Goal: Navigation & Orientation: Locate item on page

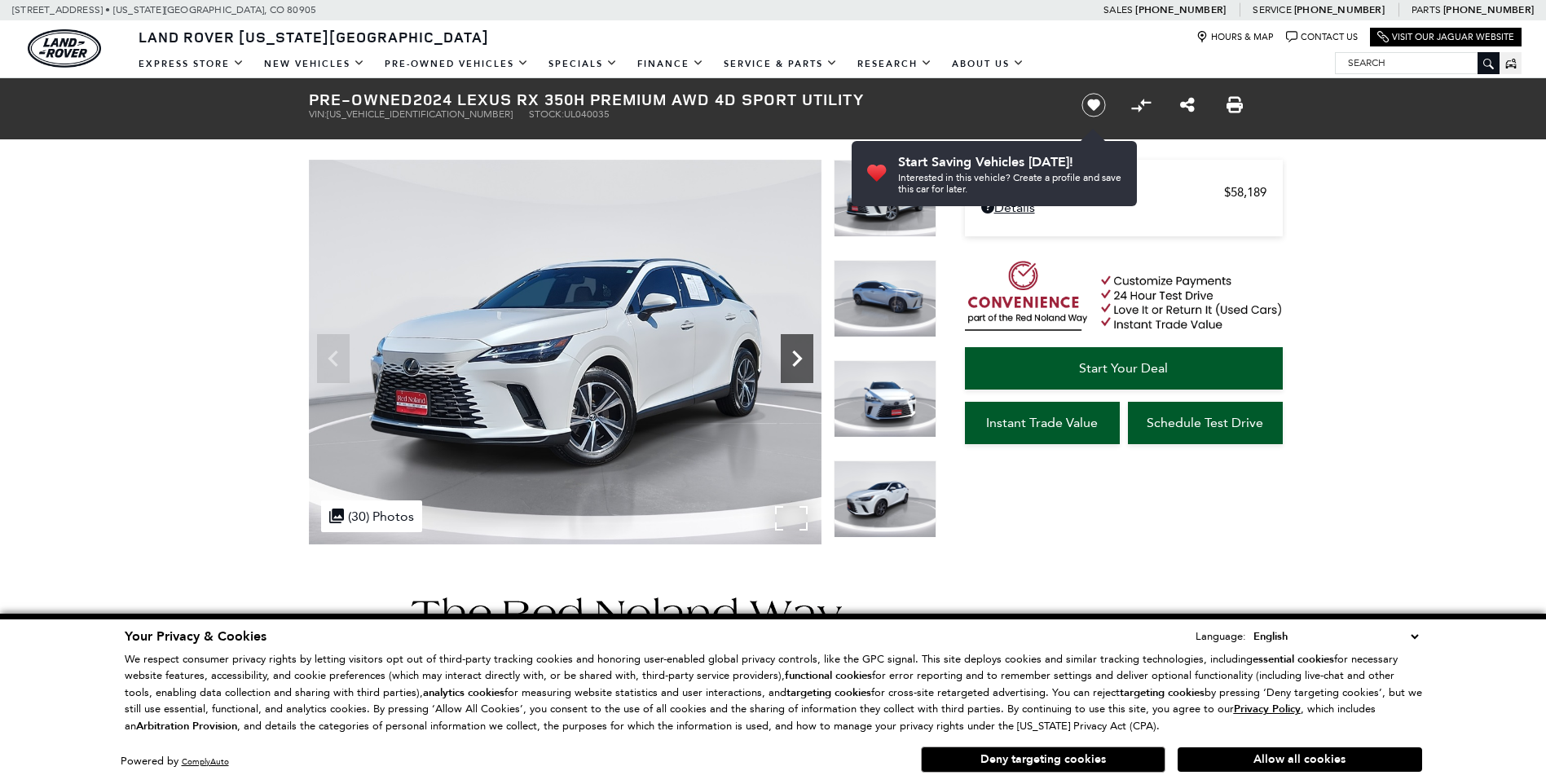
click at [794, 352] on icon "Next" at bounding box center [797, 358] width 10 height 16
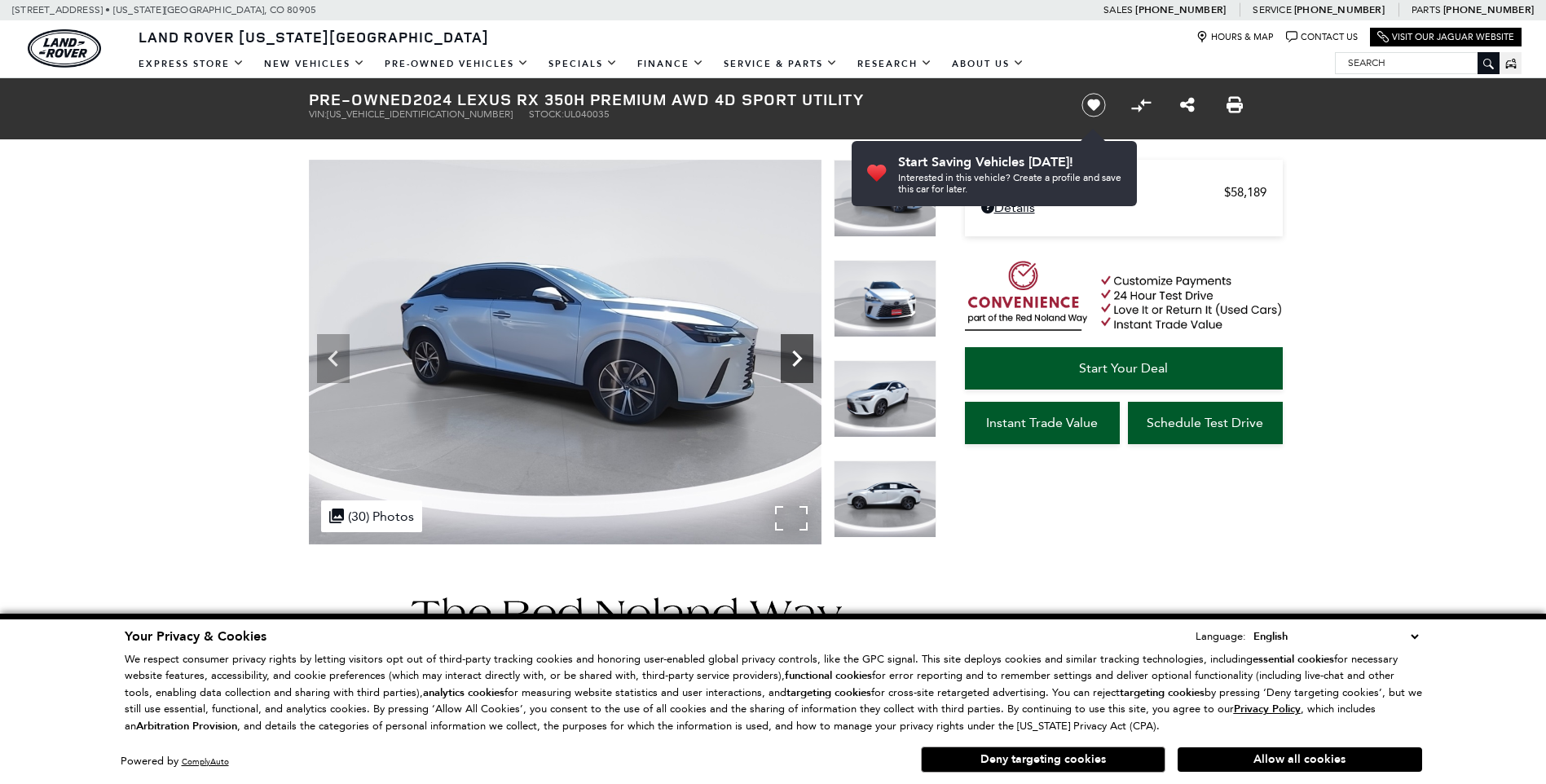
click at [796, 351] on icon "Next" at bounding box center [797, 359] width 33 height 33
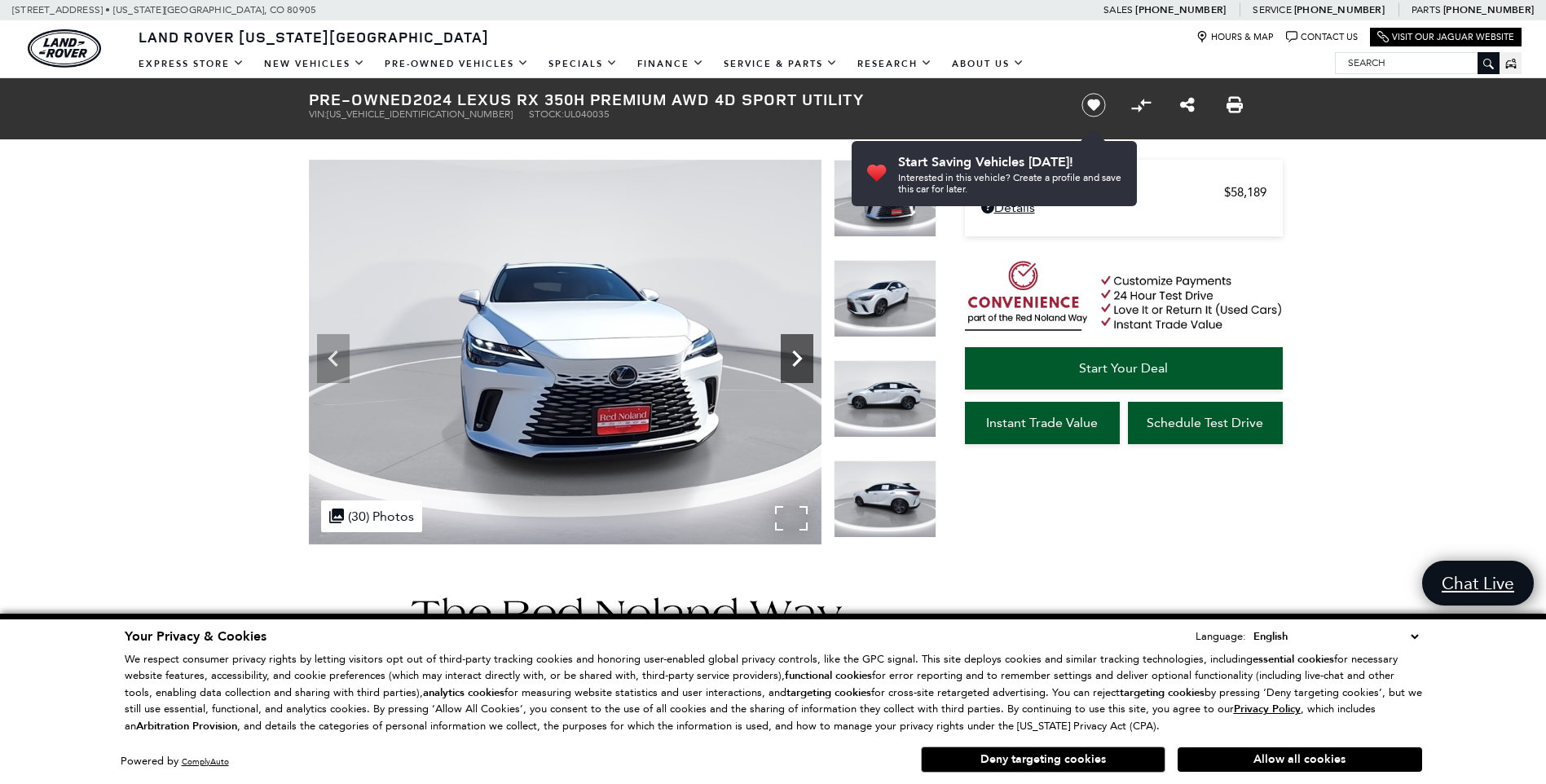
click at [797, 351] on icon "Next" at bounding box center [797, 359] width 33 height 33
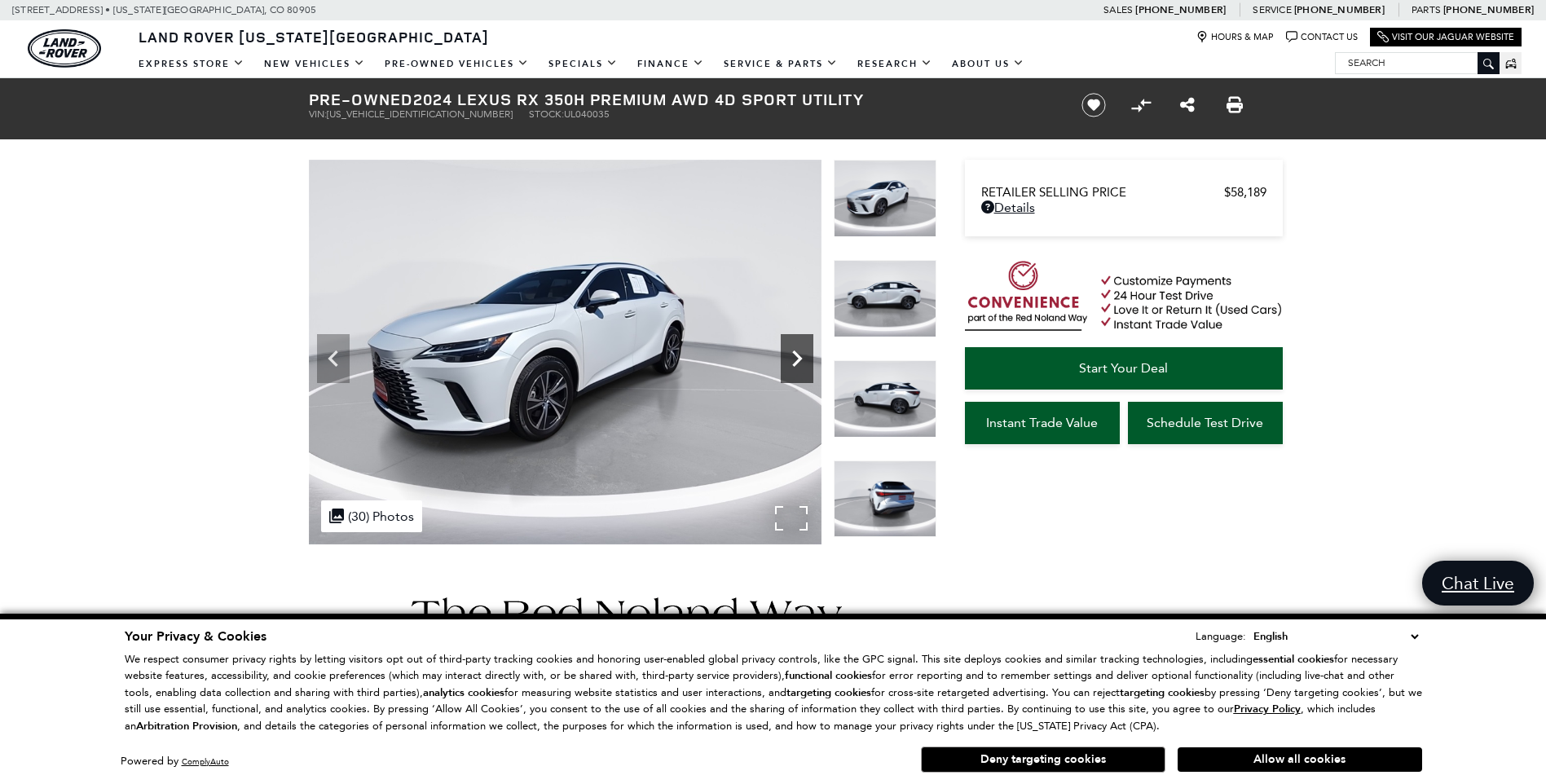
click at [797, 351] on icon "Next" at bounding box center [797, 359] width 33 height 33
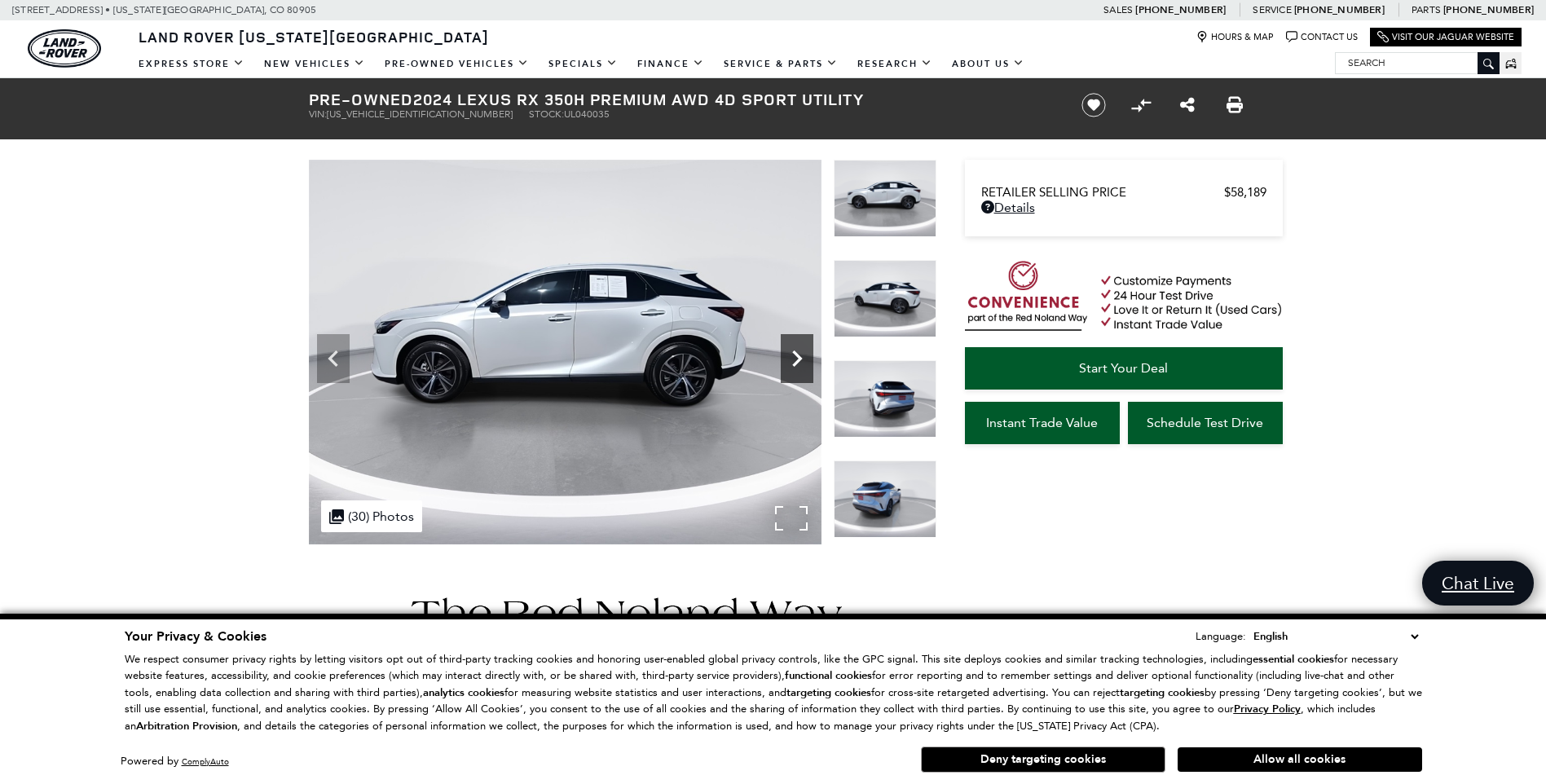
click at [798, 351] on icon "Next" at bounding box center [797, 359] width 33 height 33
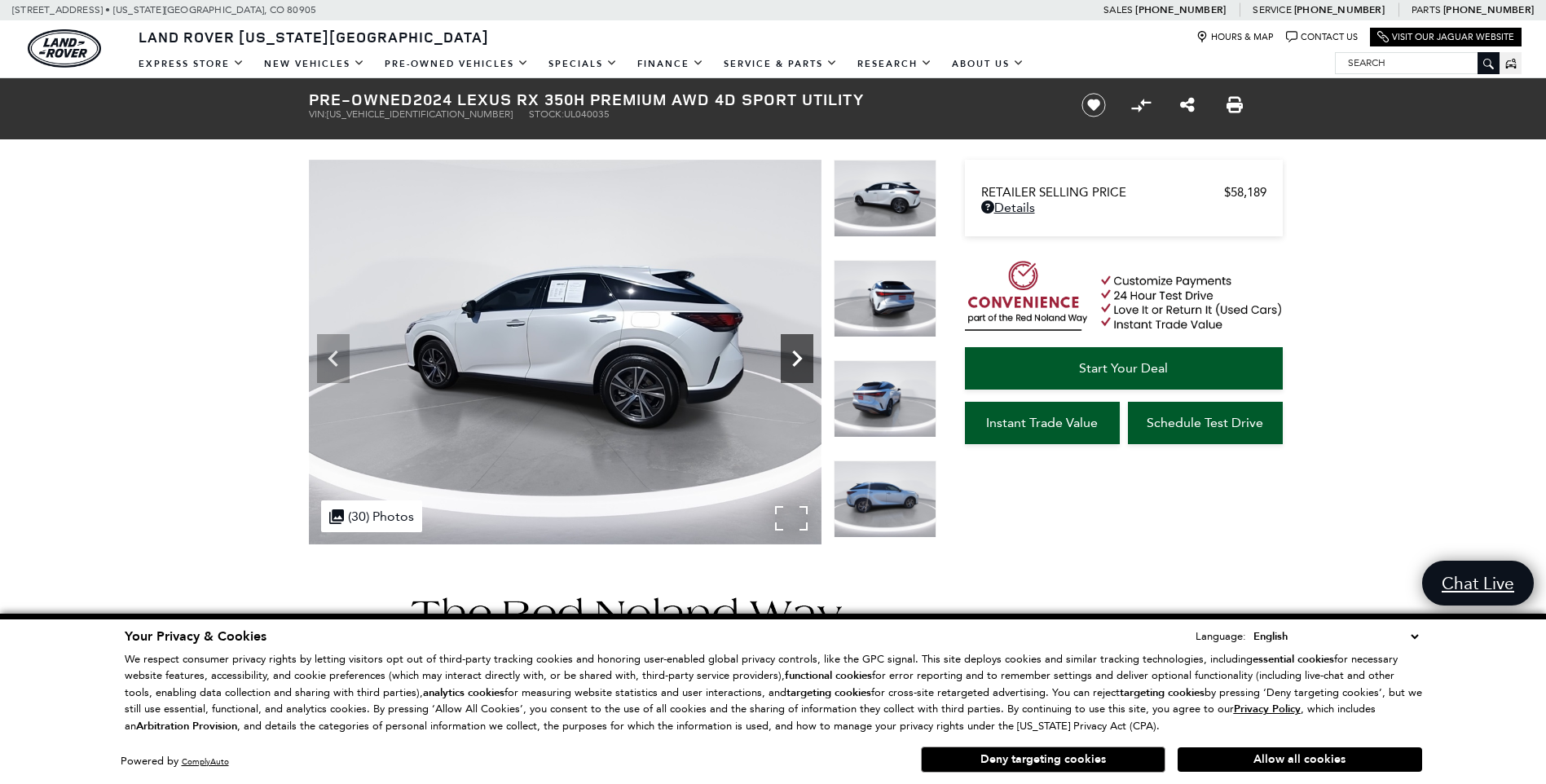
click at [798, 351] on icon "Next" at bounding box center [797, 359] width 33 height 33
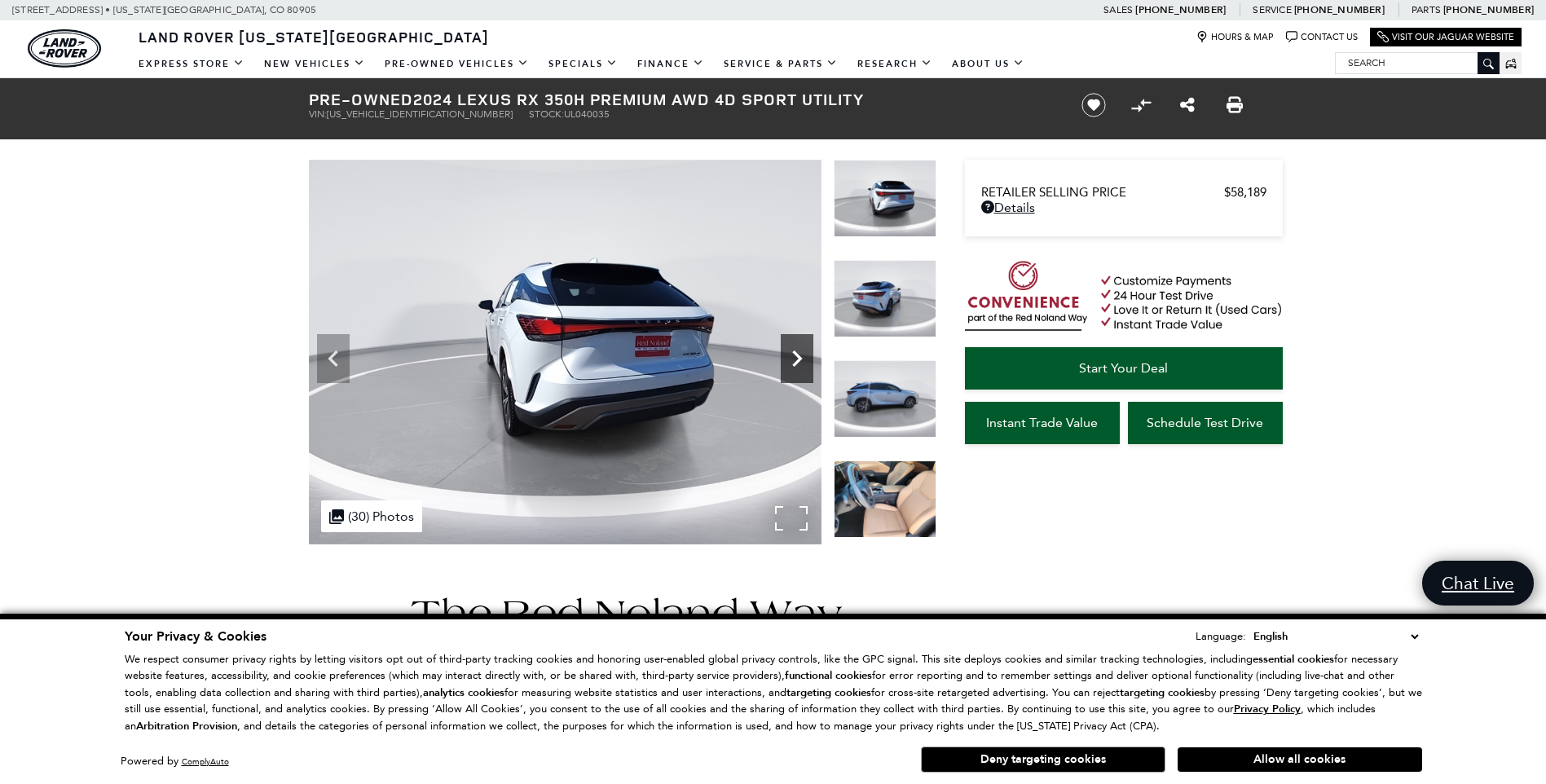
click at [798, 351] on icon "Next" at bounding box center [797, 359] width 33 height 33
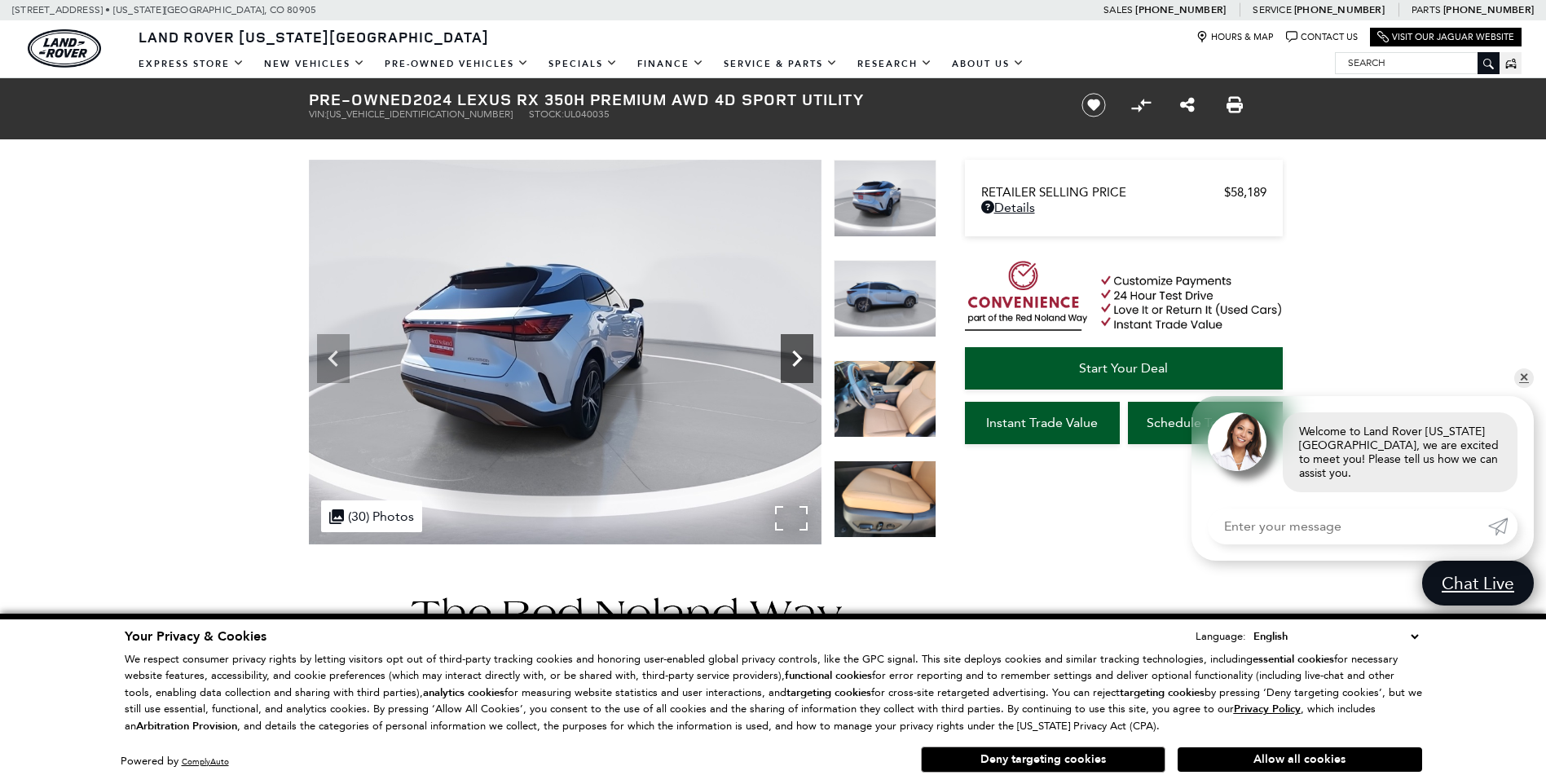
click at [798, 351] on icon "Next" at bounding box center [797, 359] width 33 height 33
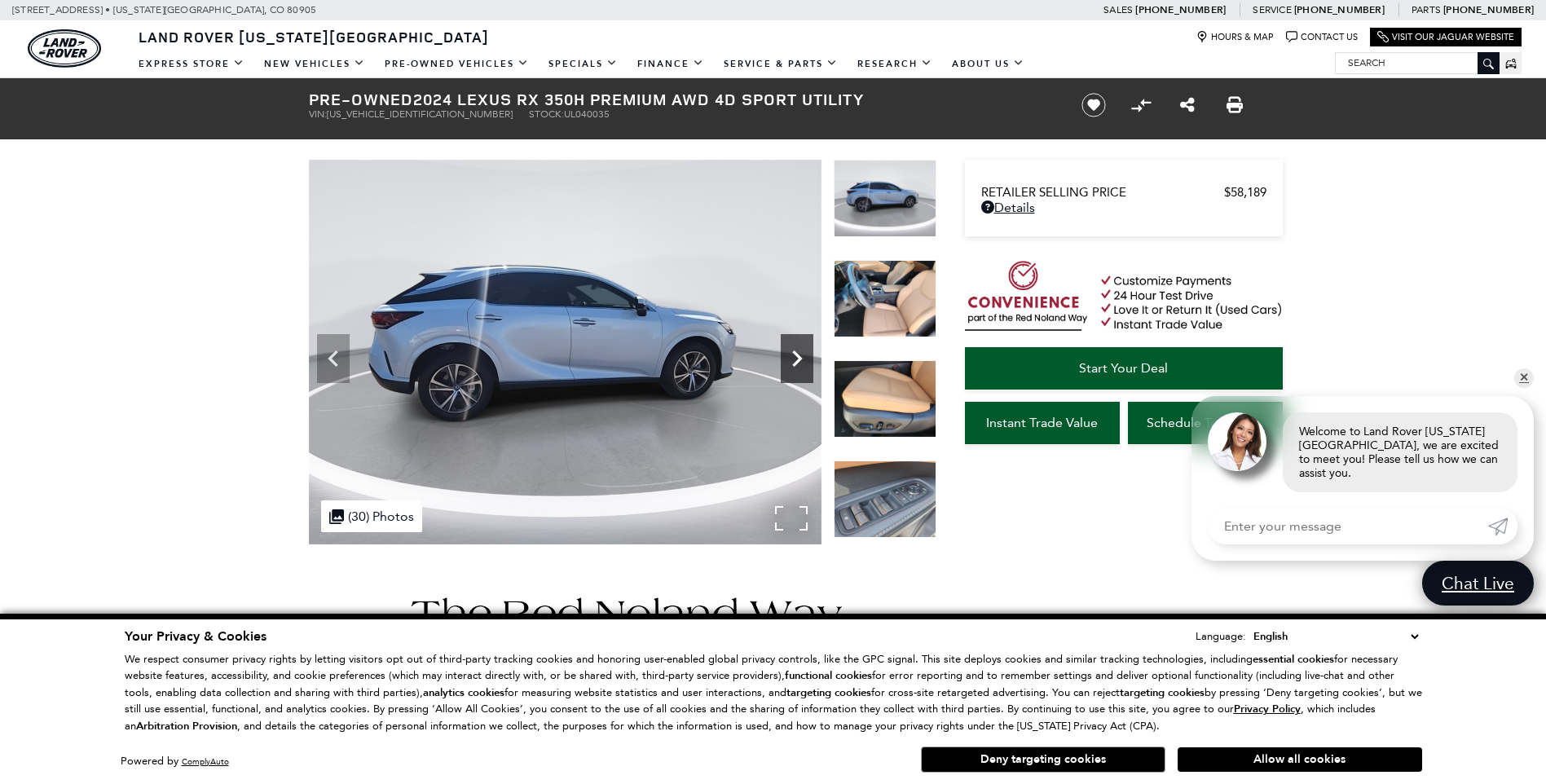
click at [798, 350] on icon "Next" at bounding box center [797, 359] width 33 height 33
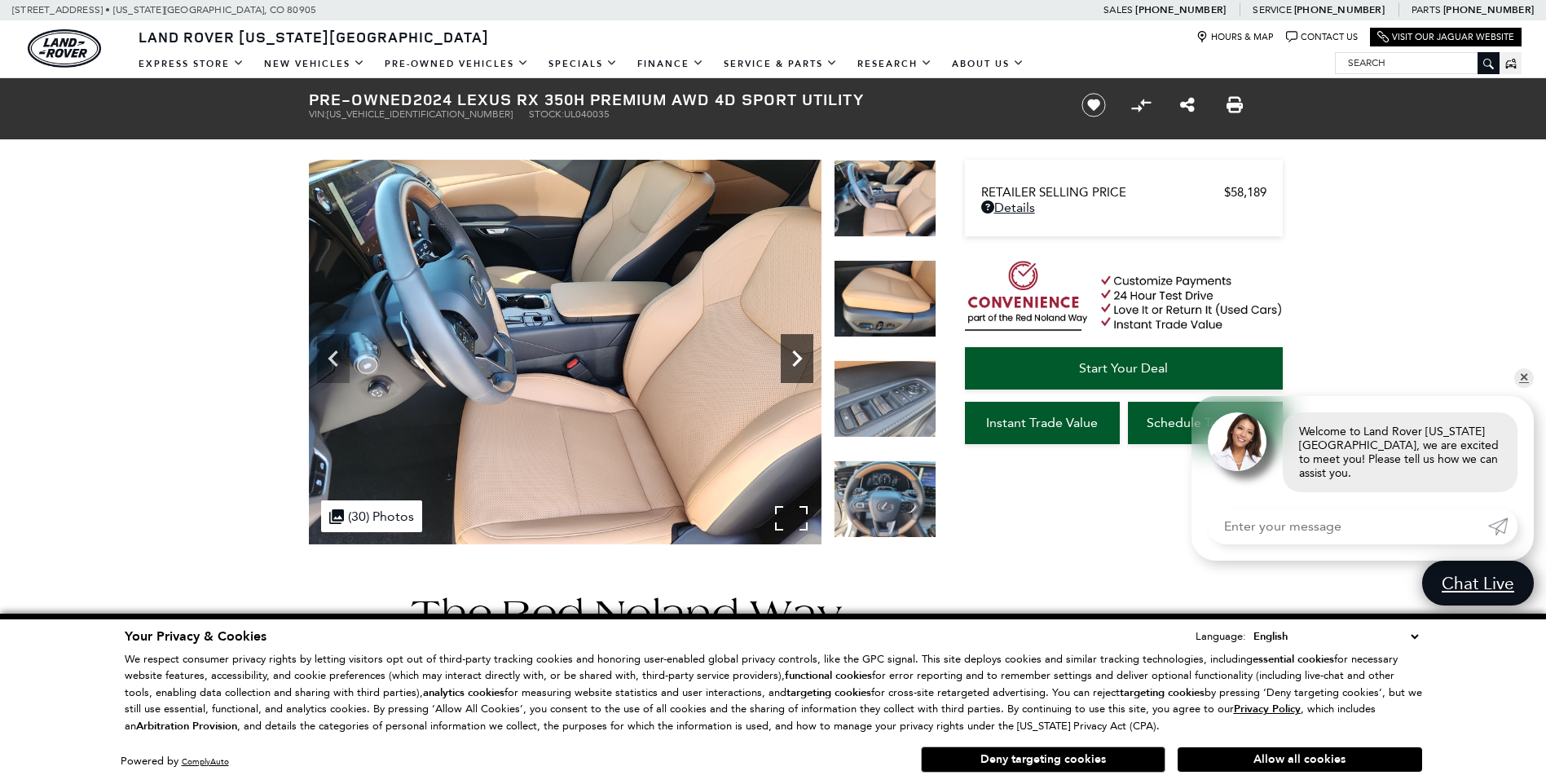
click at [798, 350] on icon "Next" at bounding box center [797, 359] width 33 height 33
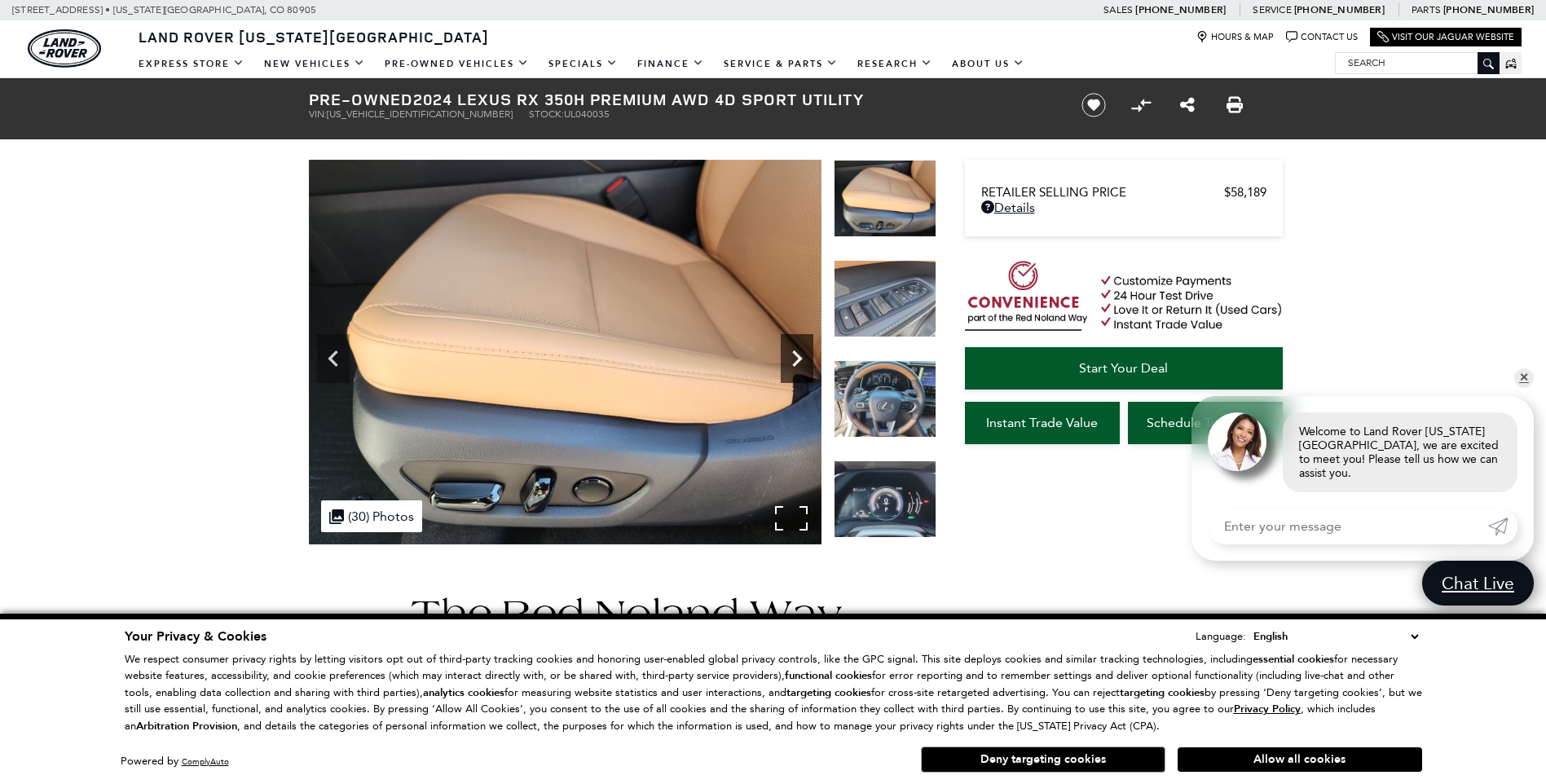
click at [798, 350] on icon "Next" at bounding box center [797, 359] width 33 height 33
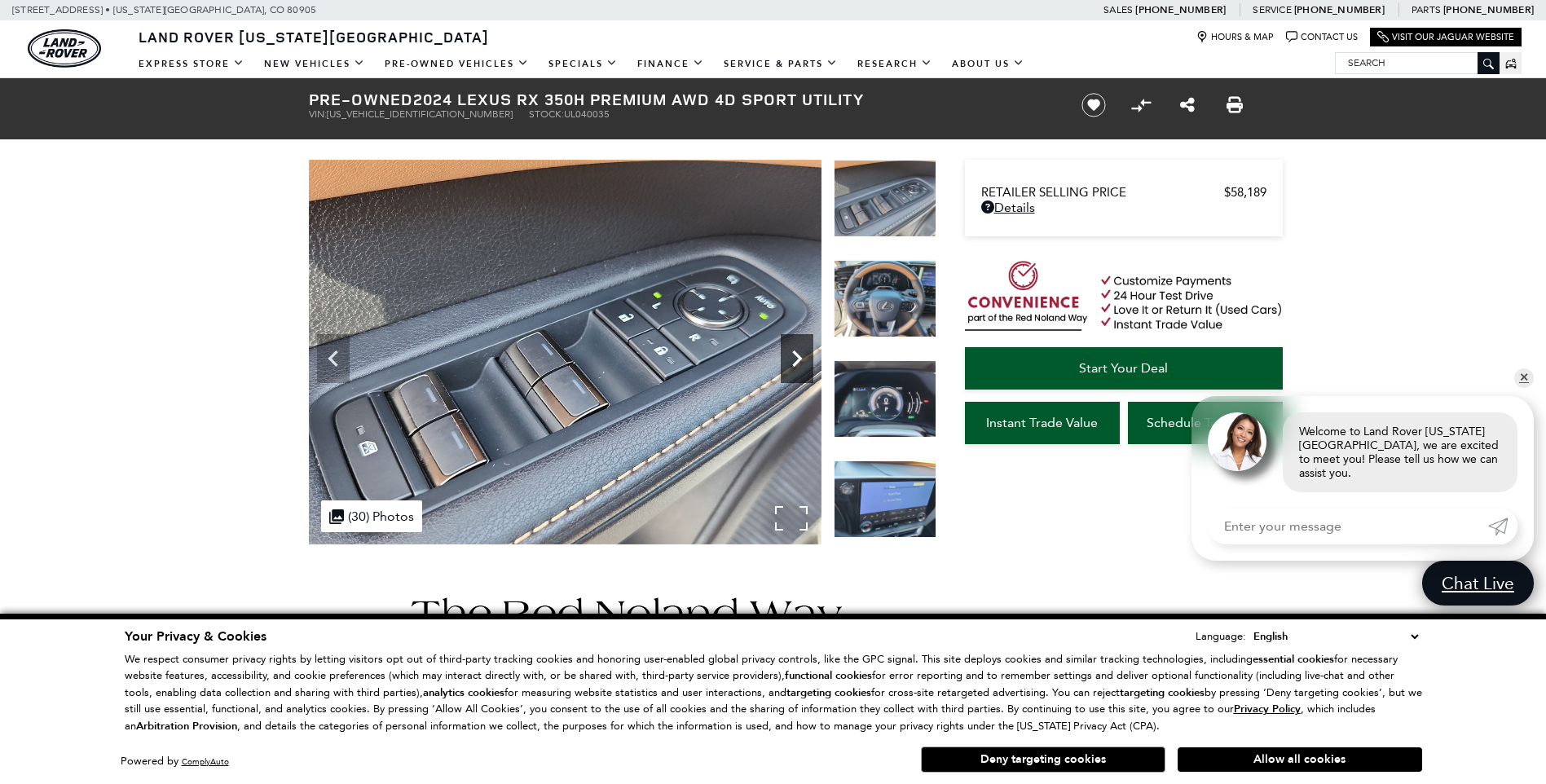
click at [798, 350] on icon "Next" at bounding box center [797, 359] width 33 height 33
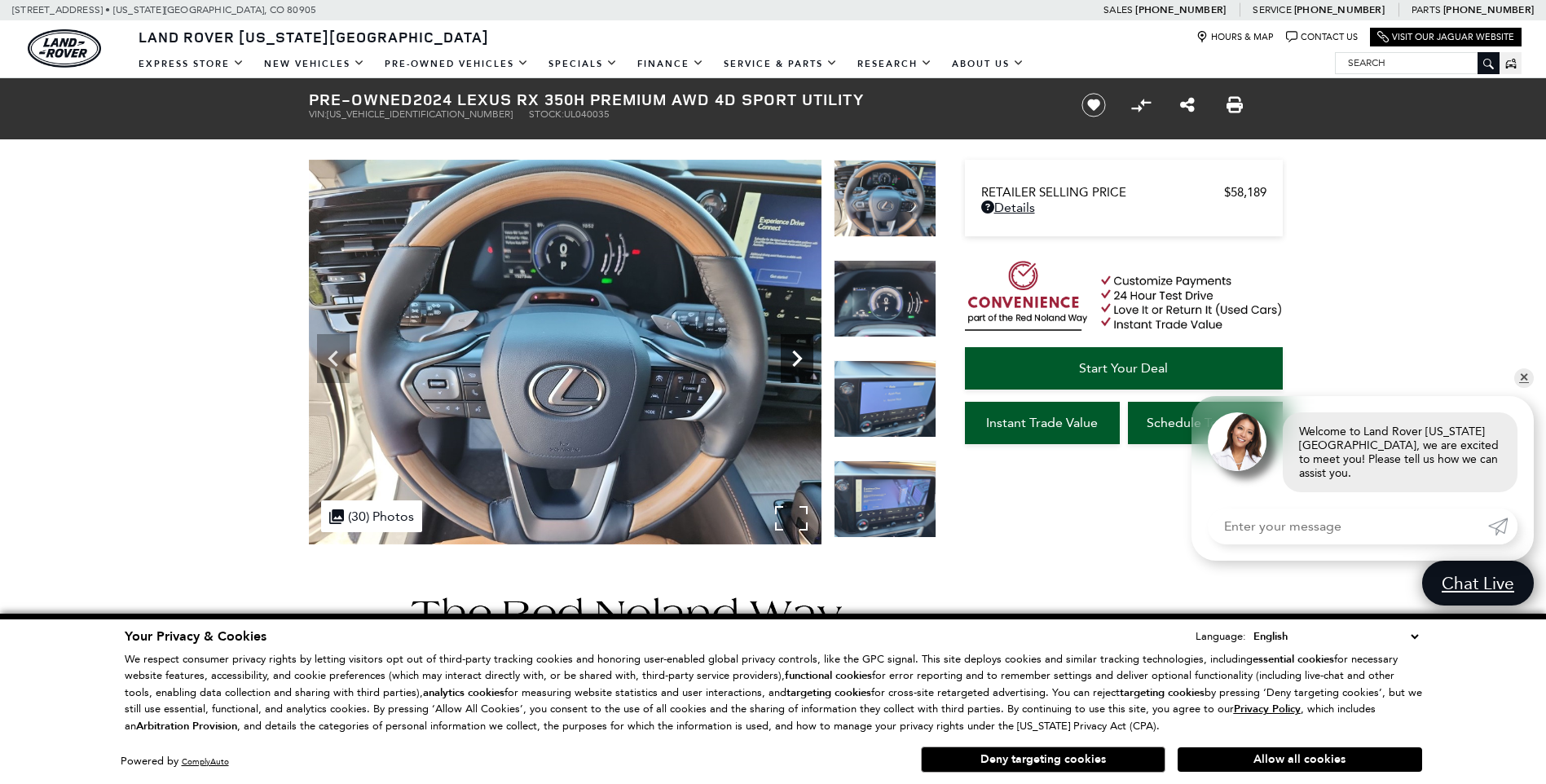
click at [798, 350] on icon "Next" at bounding box center [797, 359] width 33 height 33
